Goal: Navigation & Orientation: Find specific page/section

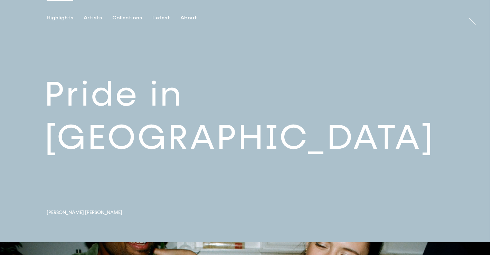
click at [174, 127] on link at bounding box center [244, 121] width 489 height 242
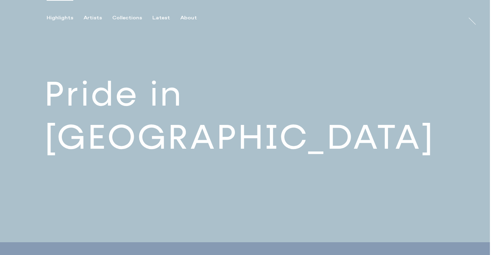
click at [174, 127] on link at bounding box center [244, 121] width 489 height 242
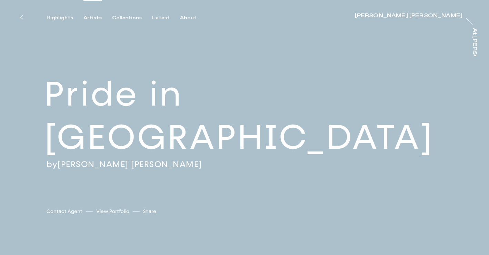
click at [94, 19] on div "Artists" at bounding box center [93, 18] width 18 height 6
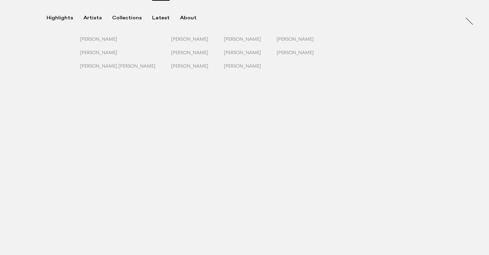
click at [158, 17] on div "Latest" at bounding box center [161, 18] width 18 height 6
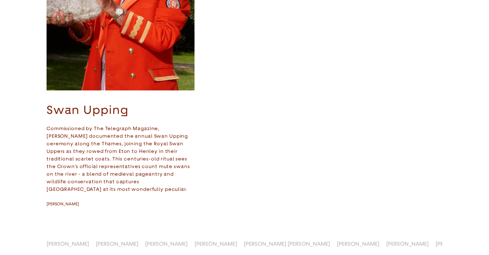
scroll to position [552, 0]
